Goal: Task Accomplishment & Management: Use online tool/utility

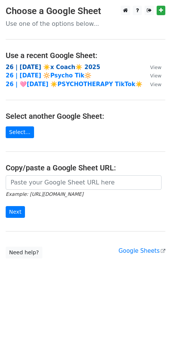
click at [37, 65] on strong "26 | SEP 17 ☀️x Coach☀️ 2025" at bounding box center [53, 67] width 95 height 7
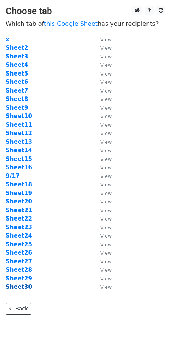
click at [19, 288] on strong "Sheet30" at bounding box center [19, 286] width 27 height 7
click at [25, 168] on strong "Sheet16" at bounding box center [19, 167] width 27 height 7
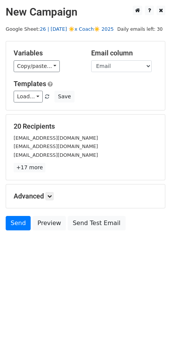
click at [69, 28] on link "26 | [DATE] ☀️x Coach☀️ 2025" at bounding box center [77, 29] width 74 height 6
drag, startPoint x: 30, startPoint y: 96, endPoint x: 42, endPoint y: 102, distance: 13.8
click at [30, 96] on link "Load..." at bounding box center [28, 97] width 29 height 12
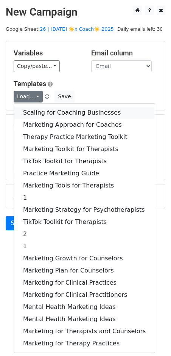
click at [70, 109] on link "Scaling for Coaching Businesses" at bounding box center [84, 113] width 141 height 12
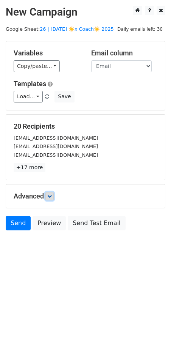
drag, startPoint x: 51, startPoint y: 195, endPoint x: 57, endPoint y: 206, distance: 12.6
click at [51, 195] on icon at bounding box center [49, 196] width 5 height 5
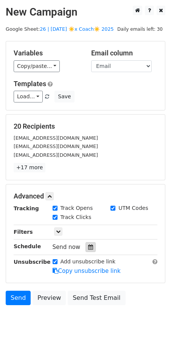
click at [88, 244] on icon at bounding box center [90, 246] width 5 height 5
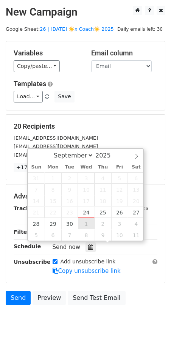
type input "2025-10-01 12:00"
select select "9"
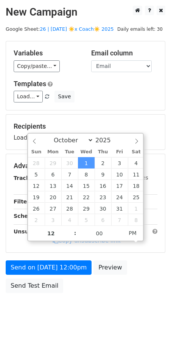
click at [67, 258] on form "Variables Copy/paste... {{Email}} Email column Email Templates Load... Scaling …" at bounding box center [86, 169] width 160 height 256
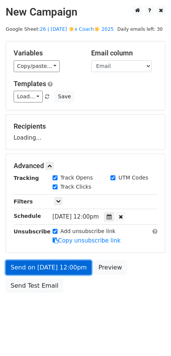
click at [58, 270] on link "Send on Oct 1 at 12:00pm" at bounding box center [49, 267] width 86 height 14
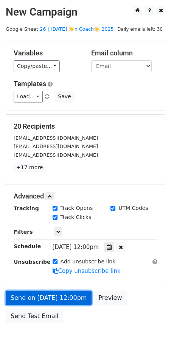
click at [63, 296] on link "Send on Oct 1 at 12:00pm" at bounding box center [49, 298] width 86 height 14
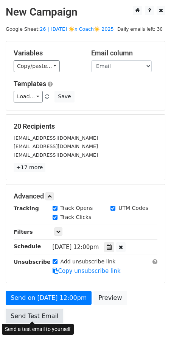
click at [28, 314] on link "Send Test Email" at bounding box center [35, 316] width 58 height 14
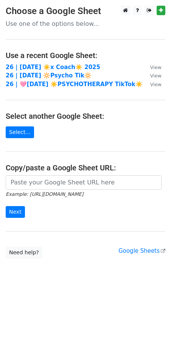
click at [42, 62] on main "Choose a Google Sheet Use one of the options below... Use a recent Google Sheet…" at bounding box center [85, 132] width 171 height 253
click at [42, 67] on strong "26 | [DATE] ☀️x Coach☀️ 2025" at bounding box center [53, 67] width 95 height 7
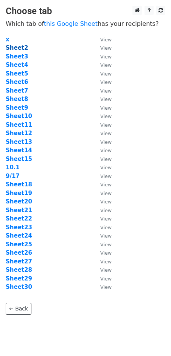
click at [20, 47] on strong "Sheet2" at bounding box center [17, 47] width 22 height 7
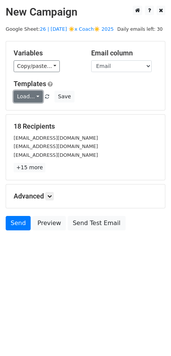
click at [33, 97] on link "Load..." at bounding box center [28, 97] width 29 height 12
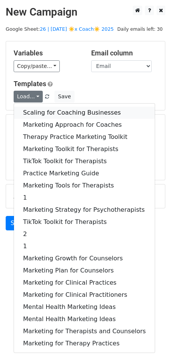
click at [35, 110] on link "Scaling for Coaching Businesses" at bounding box center [84, 113] width 141 height 12
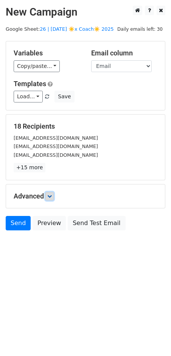
click at [50, 195] on icon at bounding box center [49, 196] width 5 height 5
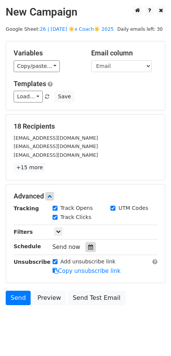
click at [86, 242] on div at bounding box center [91, 247] width 10 height 10
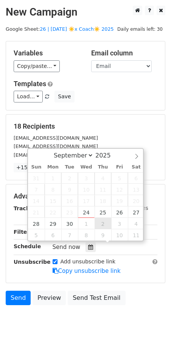
type input "[DATE] 12:00"
select select "9"
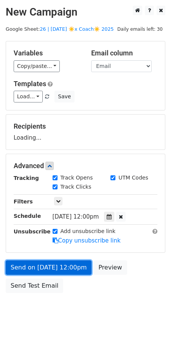
click at [44, 273] on link "Send on Oct 2 at 12:00pm" at bounding box center [49, 267] width 86 height 14
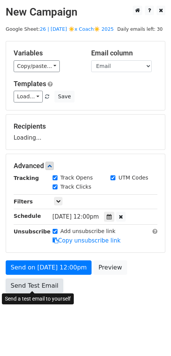
click at [40, 286] on form "Variables Copy/paste... {{Email}} Email column Email Templates Load... Scaling …" at bounding box center [86, 169] width 160 height 256
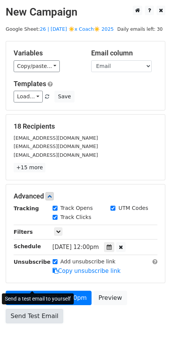
click at [23, 315] on link "Send Test Email" at bounding box center [35, 316] width 58 height 14
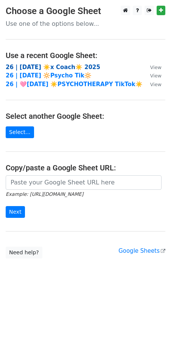
click at [58, 69] on strong "26 | [DATE] ☀️x Coach☀️ 2025" at bounding box center [53, 67] width 95 height 7
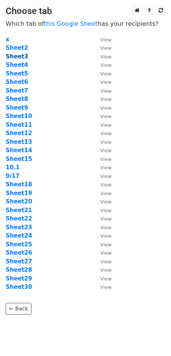
click at [21, 58] on strong "Sheet3" at bounding box center [17, 56] width 22 height 7
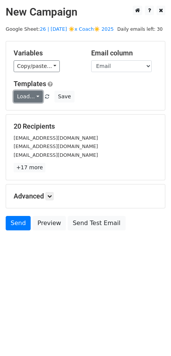
click at [22, 96] on link "Load..." at bounding box center [28, 97] width 29 height 12
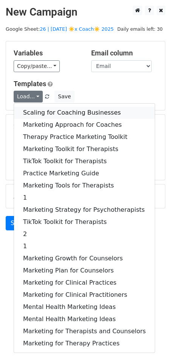
click at [35, 112] on link "Scaling for Coaching Businesses" at bounding box center [84, 113] width 141 height 12
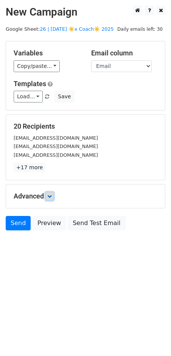
click at [51, 197] on icon at bounding box center [49, 196] width 5 height 5
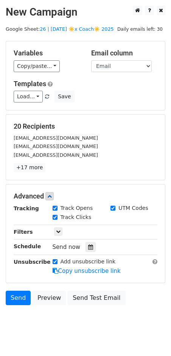
click at [89, 253] on div "Tracking Track Opens UTM Codes Track Clicks Filters Only include spreadsheet ro…" at bounding box center [86, 239] width 144 height 71
click at [88, 246] on icon at bounding box center [90, 246] width 5 height 5
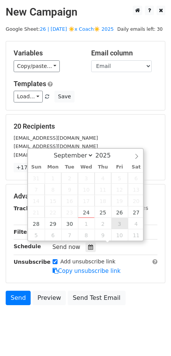
type input "[DATE] 12:00"
select select "9"
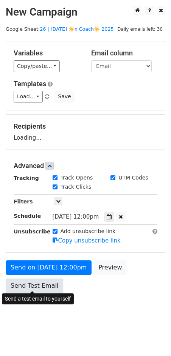
click at [48, 285] on link "Send Test Email" at bounding box center [35, 285] width 58 height 14
